Goal: Find specific page/section: Find specific page/section

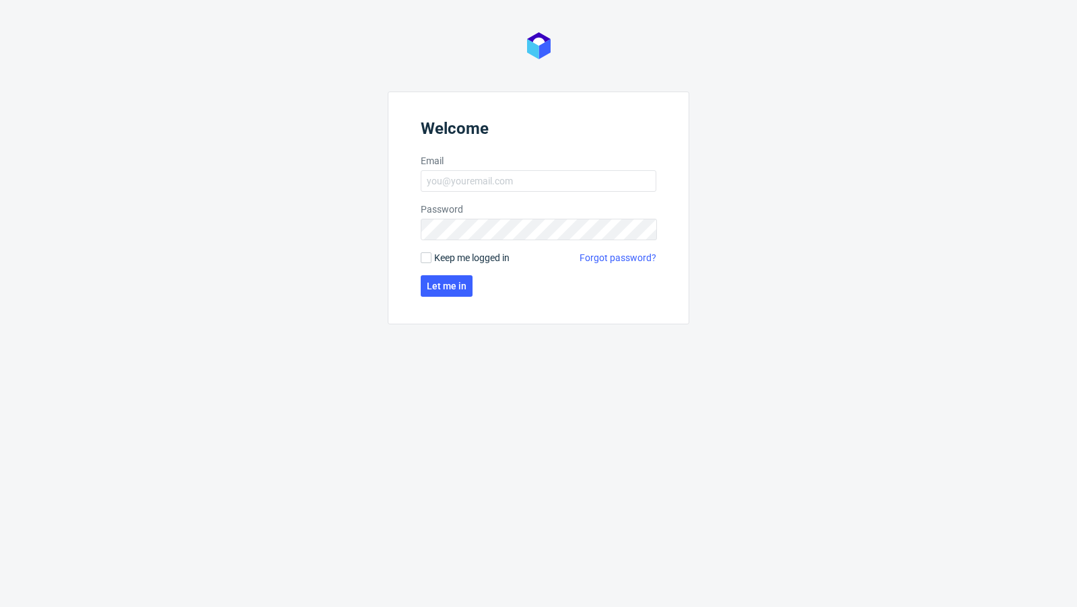
click at [454, 160] on label "Email" at bounding box center [539, 160] width 236 height 13
click at [454, 170] on input "Email" at bounding box center [539, 181] width 236 height 22
click at [455, 166] on label "Email" at bounding box center [539, 160] width 236 height 13
click at [455, 170] on input "Email" at bounding box center [539, 181] width 236 height 22
click at [468, 178] on input "Email" at bounding box center [539, 181] width 236 height 22
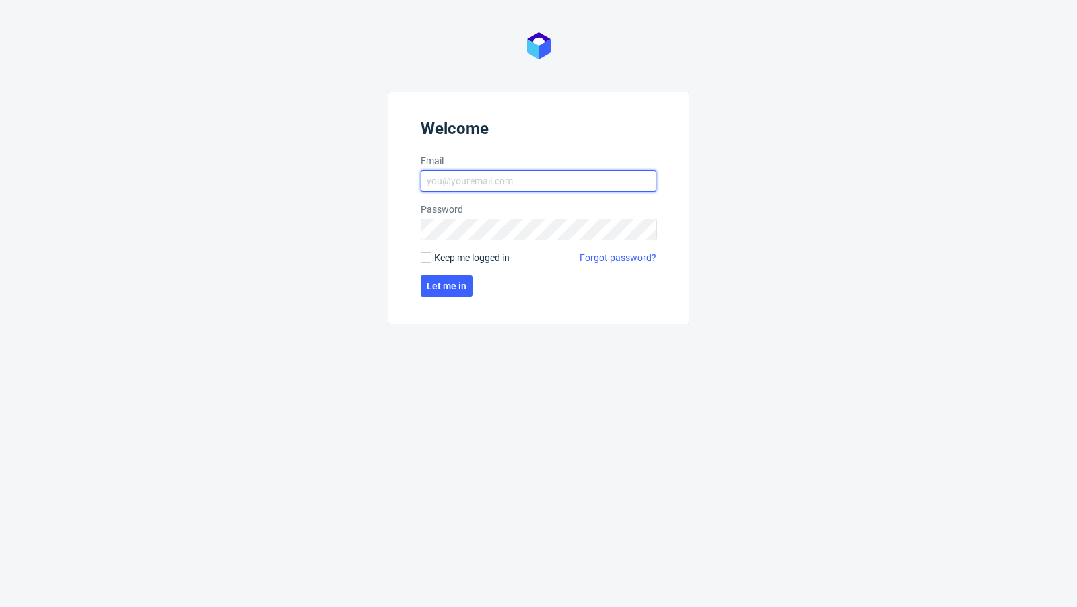
type input "[EMAIL_ADDRESS][PERSON_NAME][DOMAIN_NAME]"
click at [451, 284] on span "Let me in" at bounding box center [447, 285] width 40 height 9
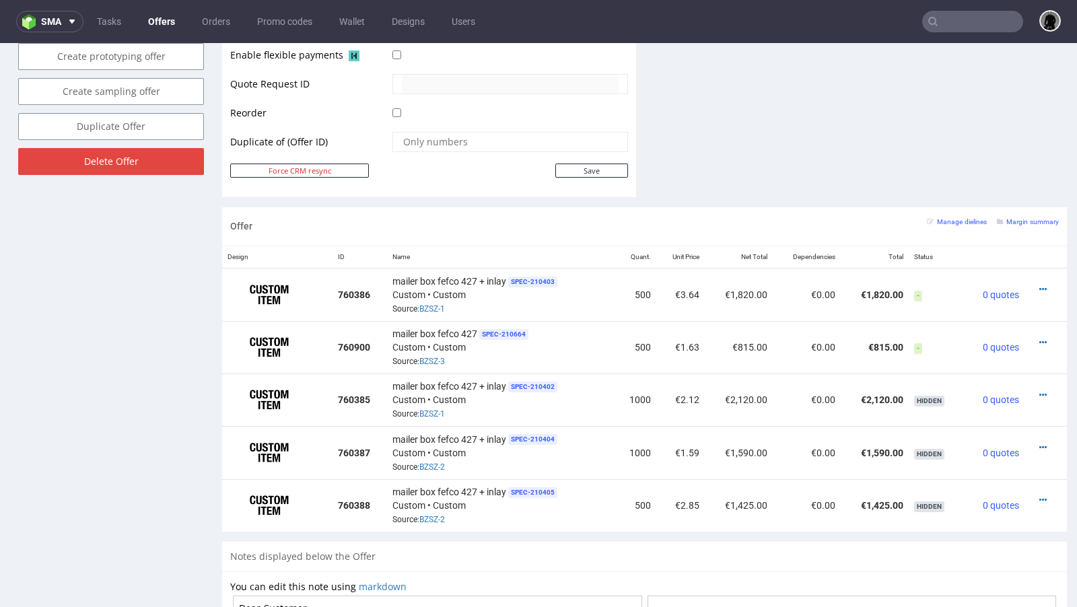
scroll to position [680, 0]
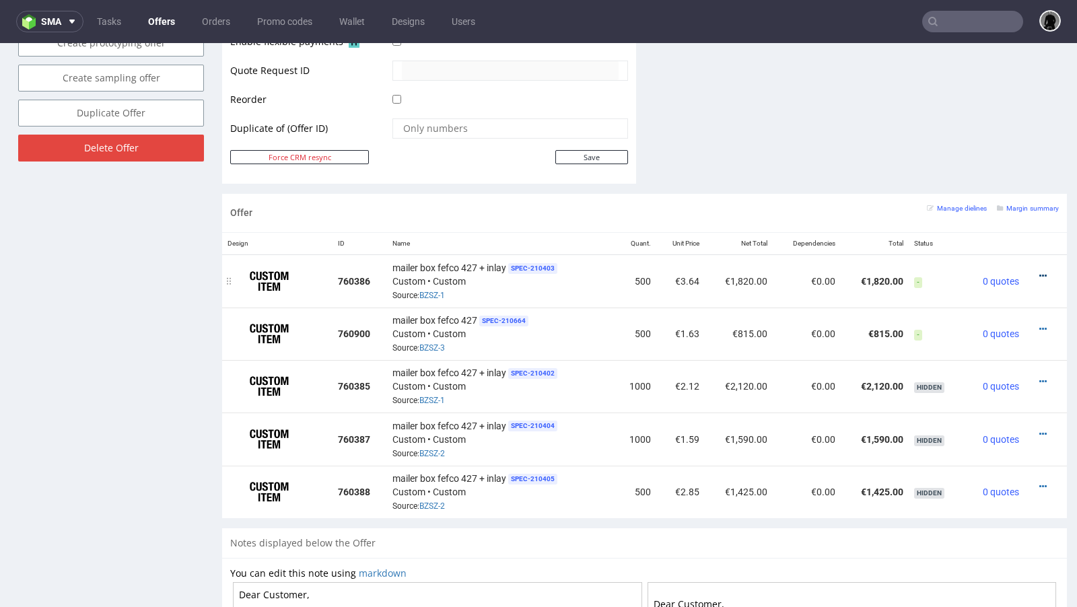
click at [1039, 271] on icon at bounding box center [1042, 275] width 7 height 9
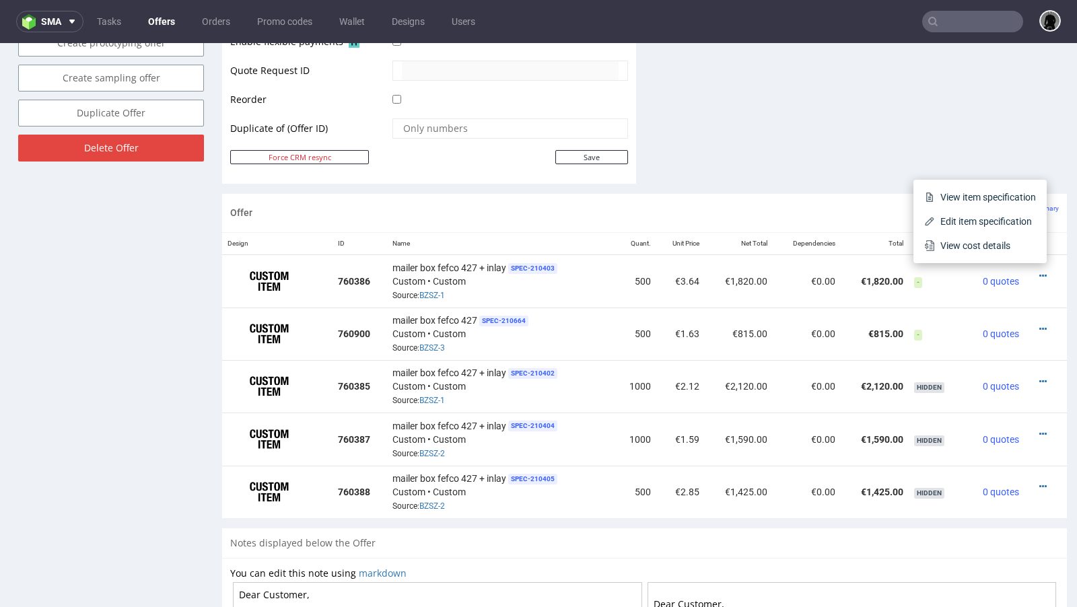
click at [552, 214] on div "Offer Manage dielines Margin summary" at bounding box center [644, 213] width 845 height 38
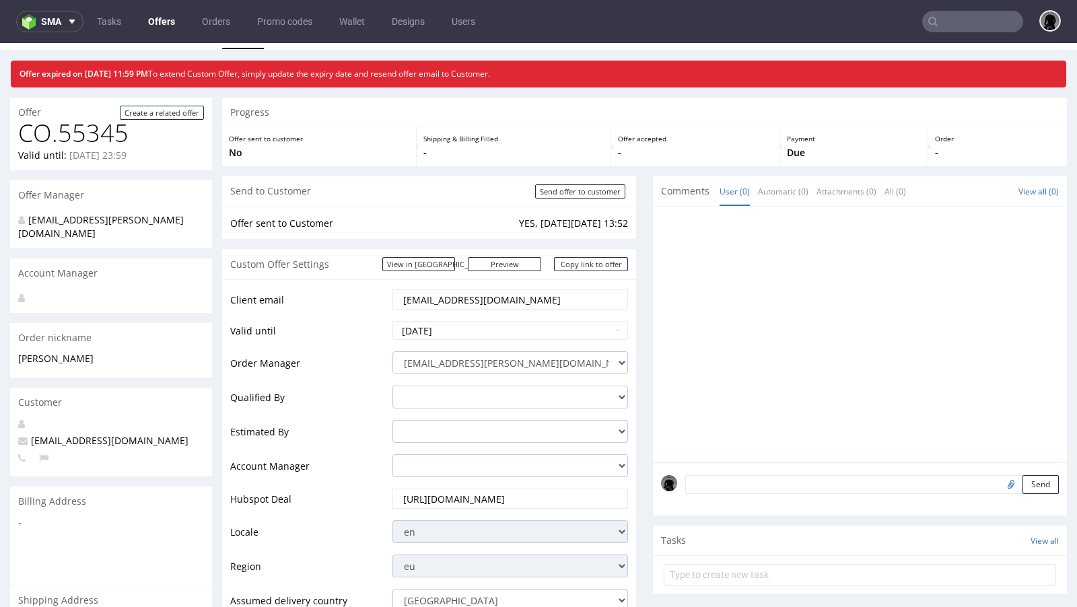
scroll to position [0, 0]
